Goal: Communication & Community: Answer question/provide support

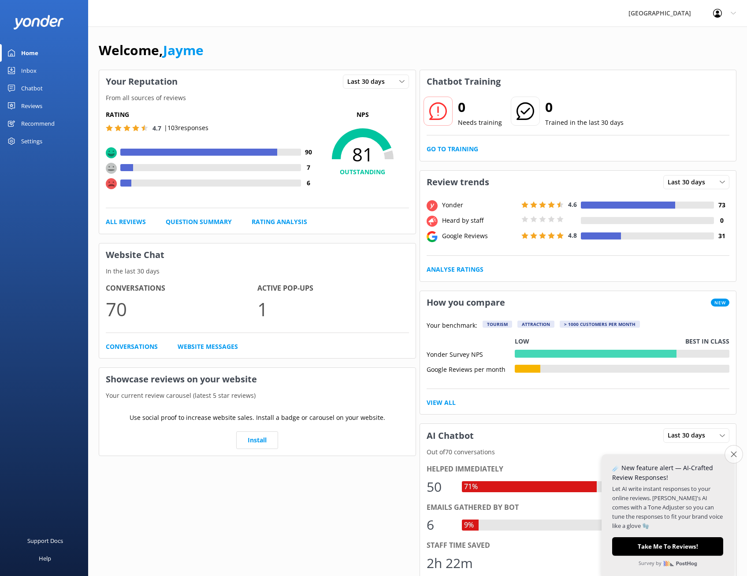
click at [734, 454] on icon "Close survey" at bounding box center [734, 454] width 6 height 6
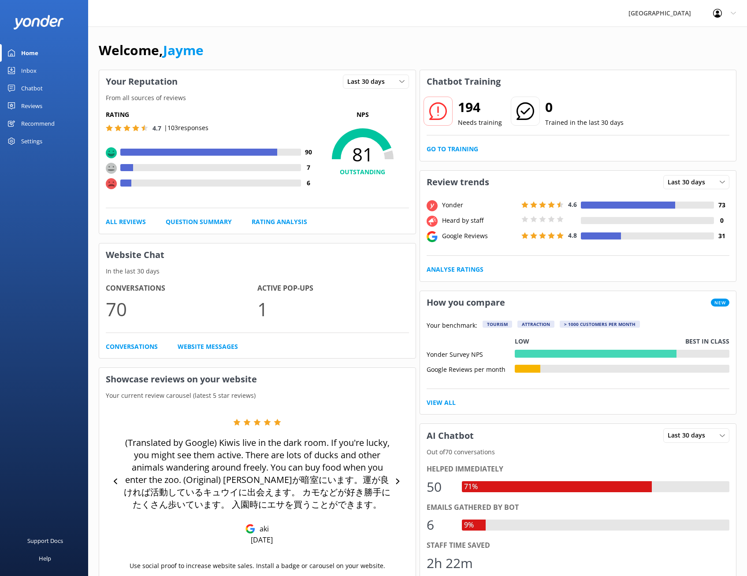
click at [54, 93] on link "Chatbot" at bounding box center [44, 88] width 88 height 18
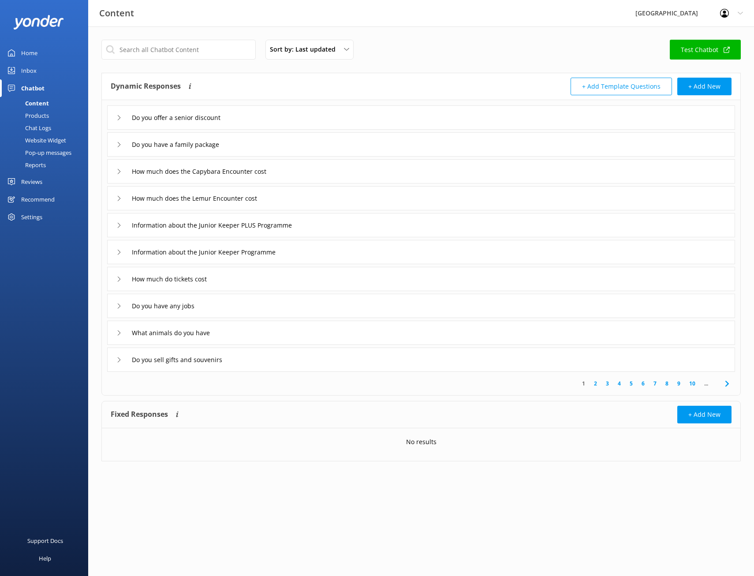
click at [47, 125] on div "Chat Logs" at bounding box center [28, 128] width 46 height 12
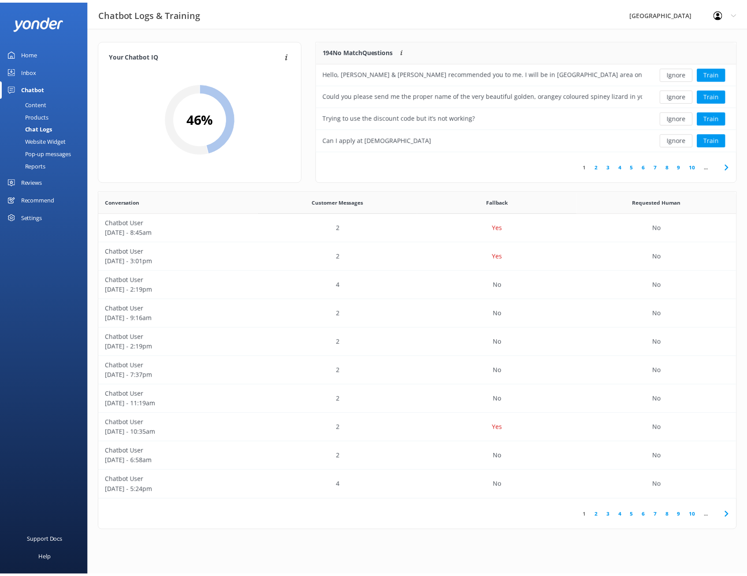
scroll to position [104, 417]
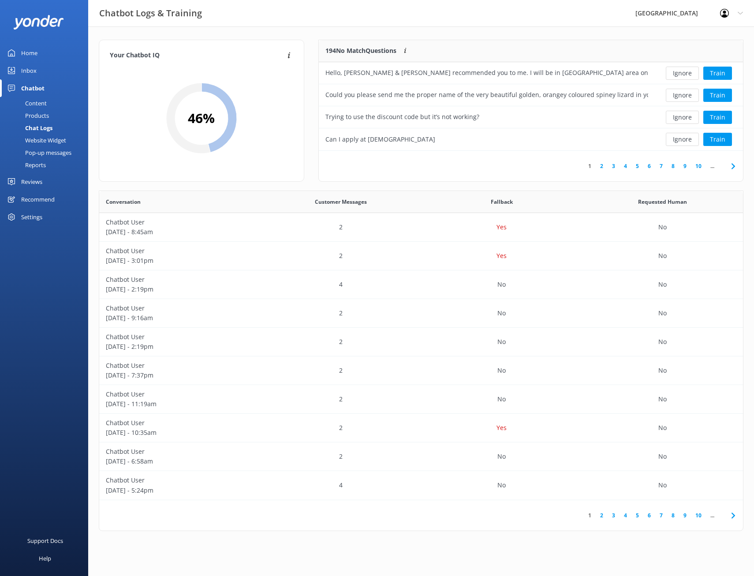
click at [30, 66] on div "Inbox" at bounding box center [28, 71] width 15 height 18
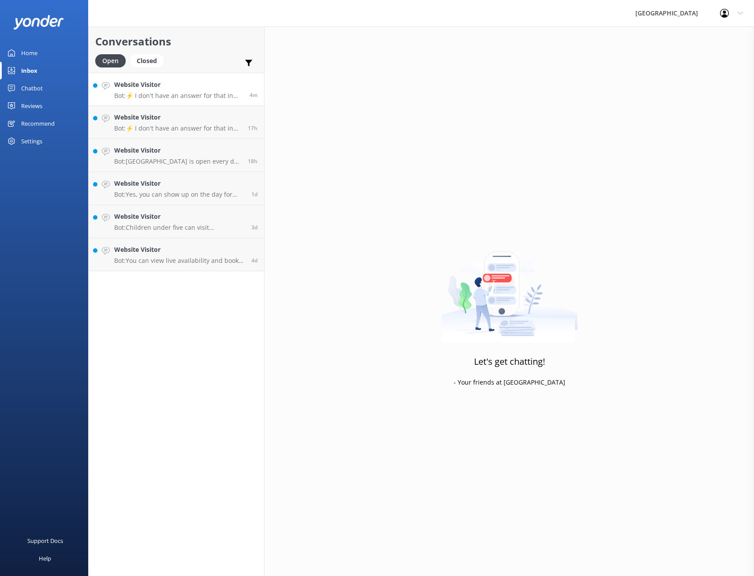
click at [165, 90] on div "Website Visitor Bot: ⚡ I don't have an answer for that in my knowledge base. Pl…" at bounding box center [178, 89] width 129 height 19
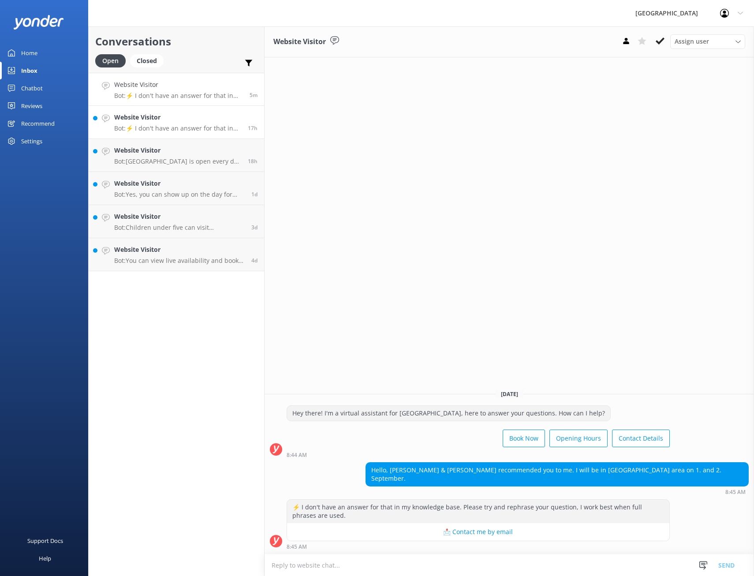
click at [195, 131] on p "Bot: ⚡ I don't have an answer for that in my knowledge base. Please try and rep…" at bounding box center [177, 128] width 127 height 8
click at [198, 148] on h4 "Website Visitor" at bounding box center [177, 150] width 127 height 10
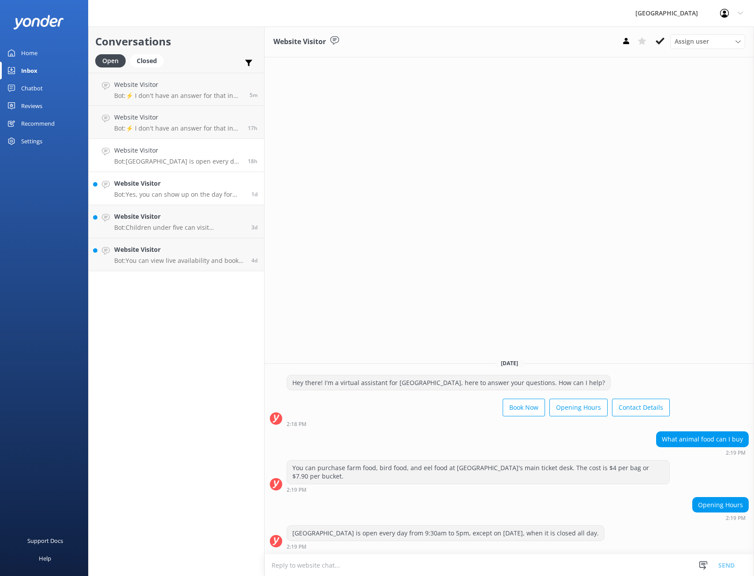
click at [194, 176] on link "Website Visitor Bot: Yes, you can show up on the day for general entry to [GEOG…" at bounding box center [176, 188] width 175 height 33
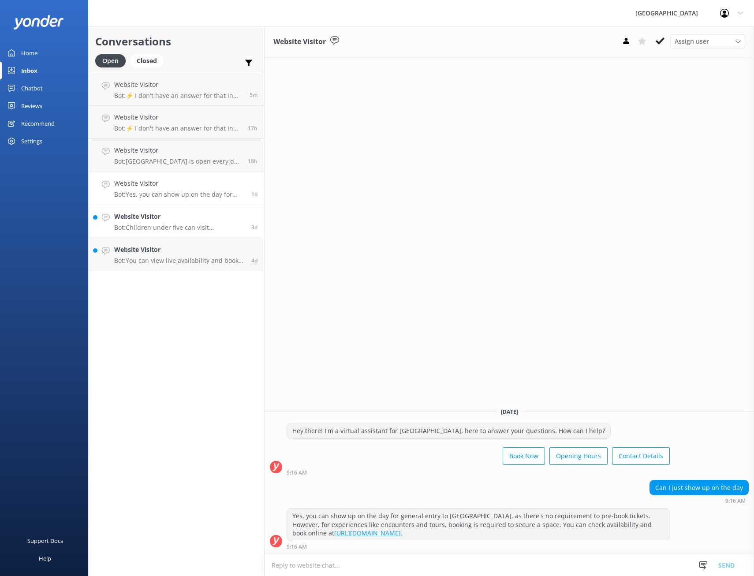
click at [183, 222] on div "Website Visitor Bot: Children under five can visit [GEOGRAPHIC_DATA] for free, …" at bounding box center [179, 221] width 130 height 19
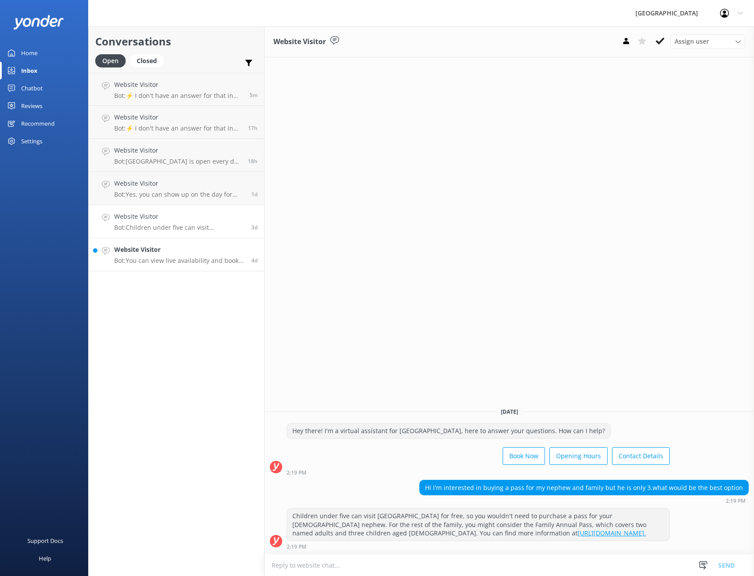
click at [185, 249] on h4 "Website Visitor" at bounding box center [179, 250] width 130 height 10
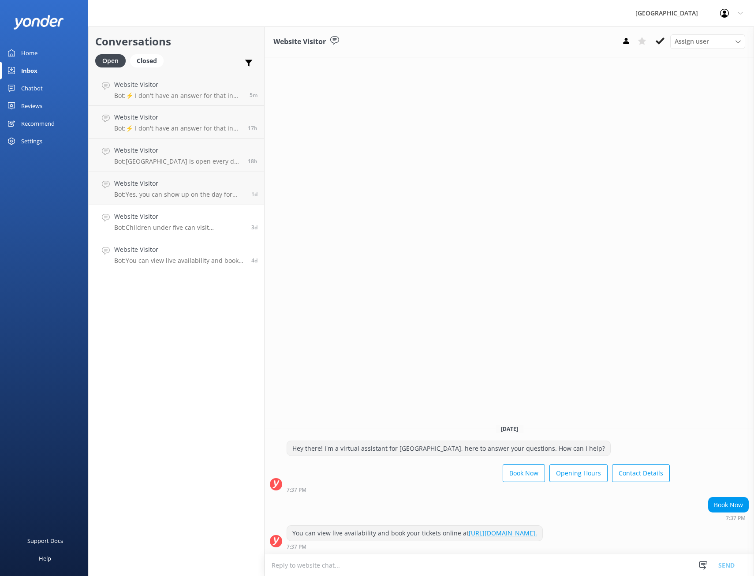
click at [186, 214] on h4 "Website Visitor" at bounding box center [179, 217] width 130 height 10
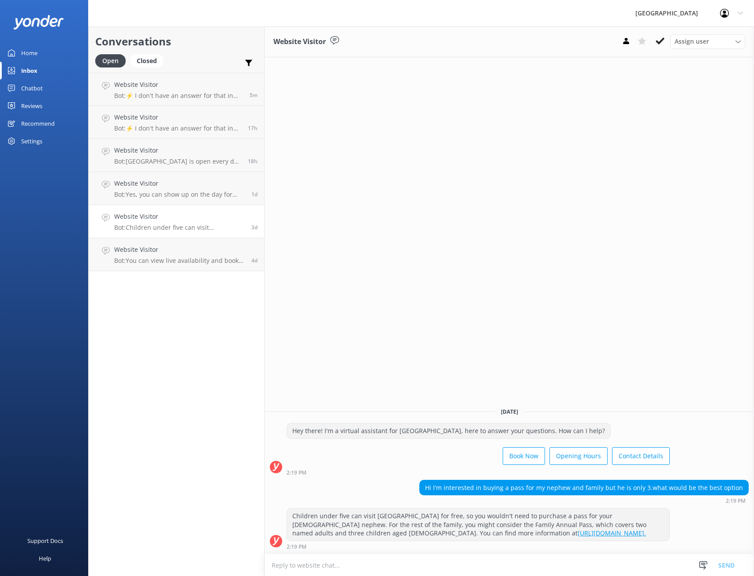
click at [31, 46] on div "Home" at bounding box center [29, 53] width 16 height 18
